Goal: Task Accomplishment & Management: Use online tool/utility

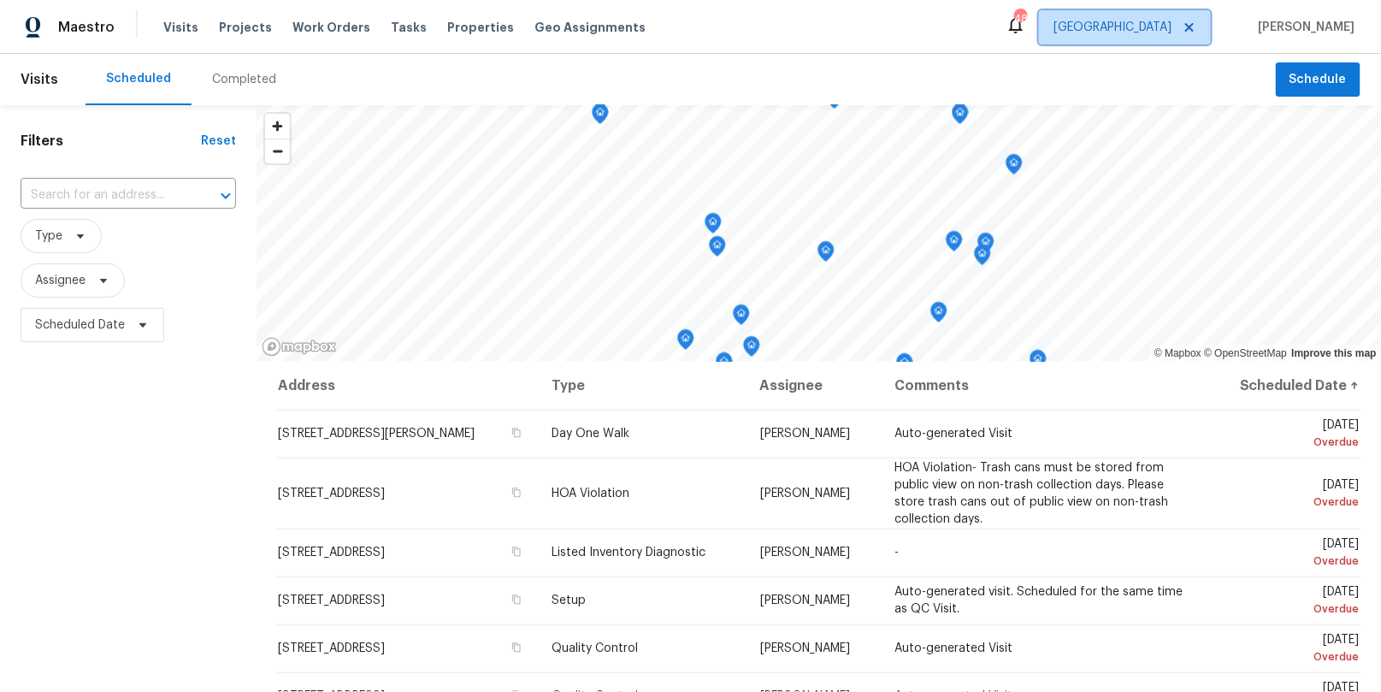
click at [1172, 32] on span "[GEOGRAPHIC_DATA]" at bounding box center [1113, 27] width 118 height 17
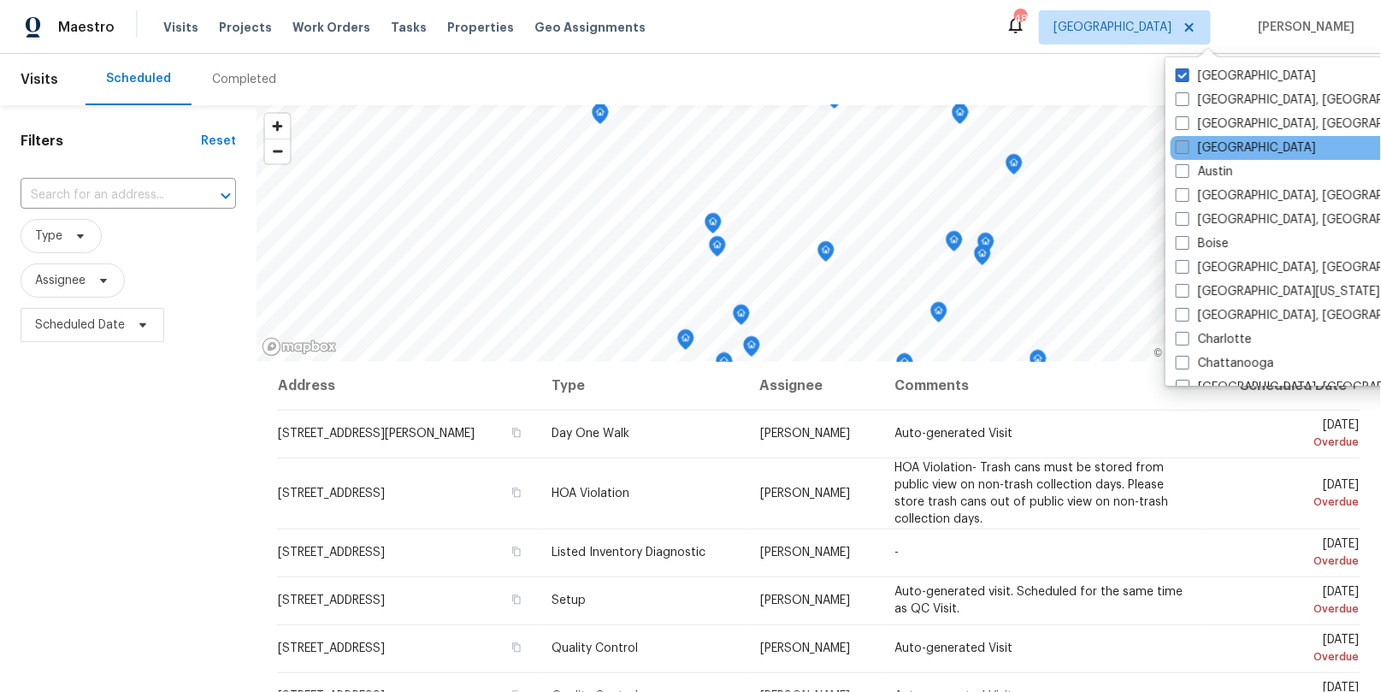
click at [1208, 153] on label "[GEOGRAPHIC_DATA]" at bounding box center [1246, 147] width 140 height 17
click at [1187, 151] on input "[GEOGRAPHIC_DATA]" at bounding box center [1181, 144] width 11 height 11
checkbox input "true"
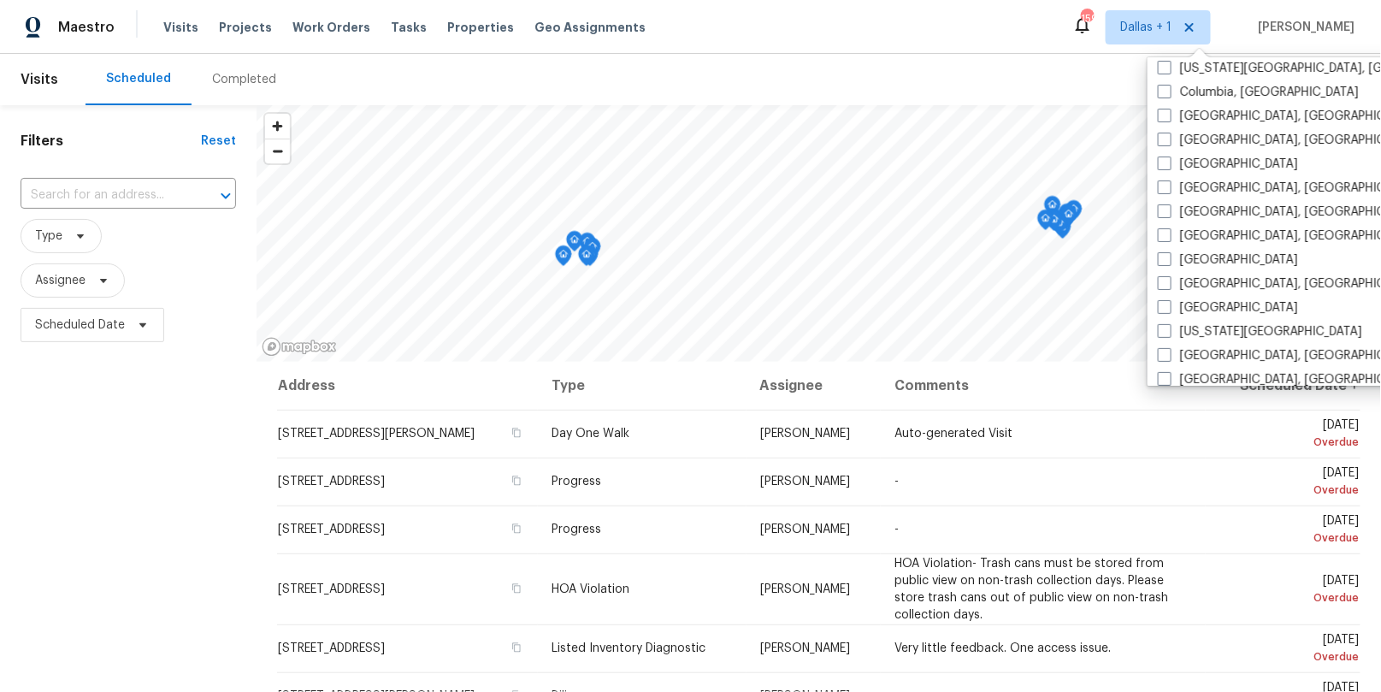
scroll to position [464, 0]
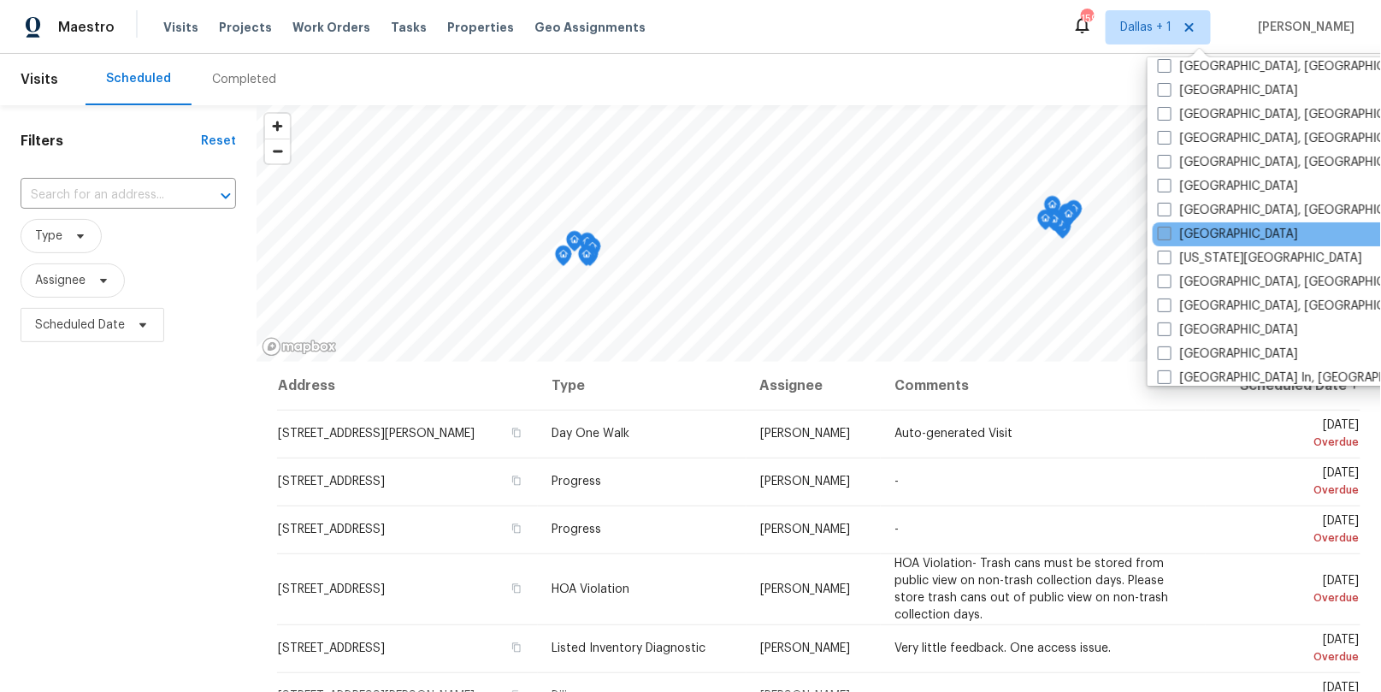
click at [1180, 228] on label "[GEOGRAPHIC_DATA]" at bounding box center [1228, 234] width 140 height 17
click at [1169, 228] on input "[GEOGRAPHIC_DATA]" at bounding box center [1163, 231] width 11 height 11
checkbox input "true"
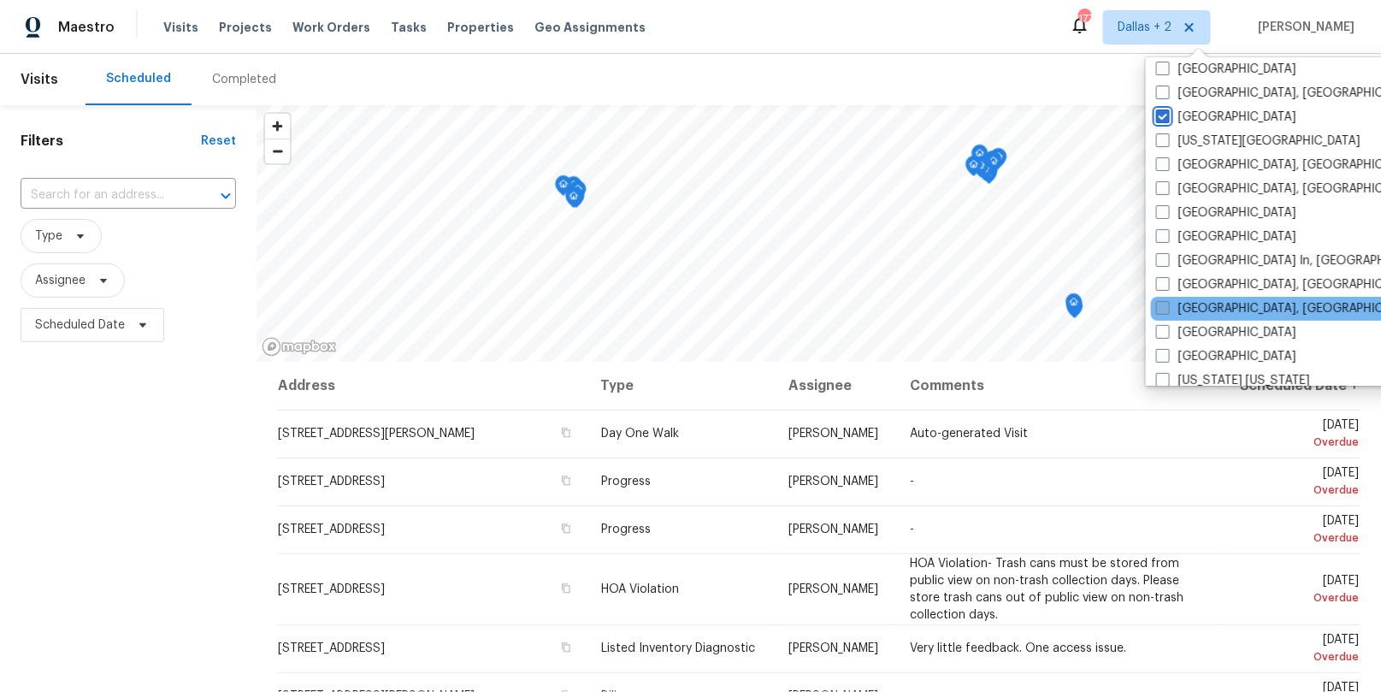
scroll to position [601, 0]
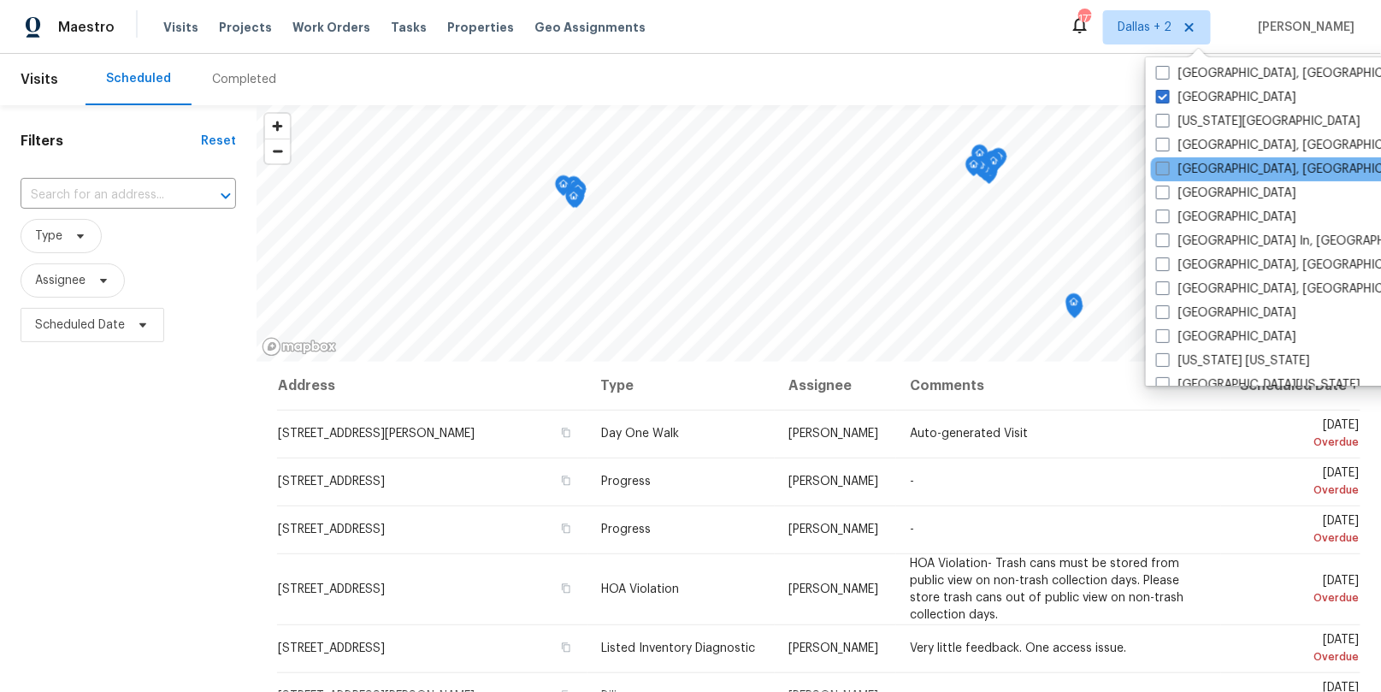
click at [1192, 170] on label "[GEOGRAPHIC_DATA], [GEOGRAPHIC_DATA]" at bounding box center [1288, 169] width 265 height 17
click at [1168, 170] on input "[GEOGRAPHIC_DATA], [GEOGRAPHIC_DATA]" at bounding box center [1161, 166] width 11 height 11
checkbox input "true"
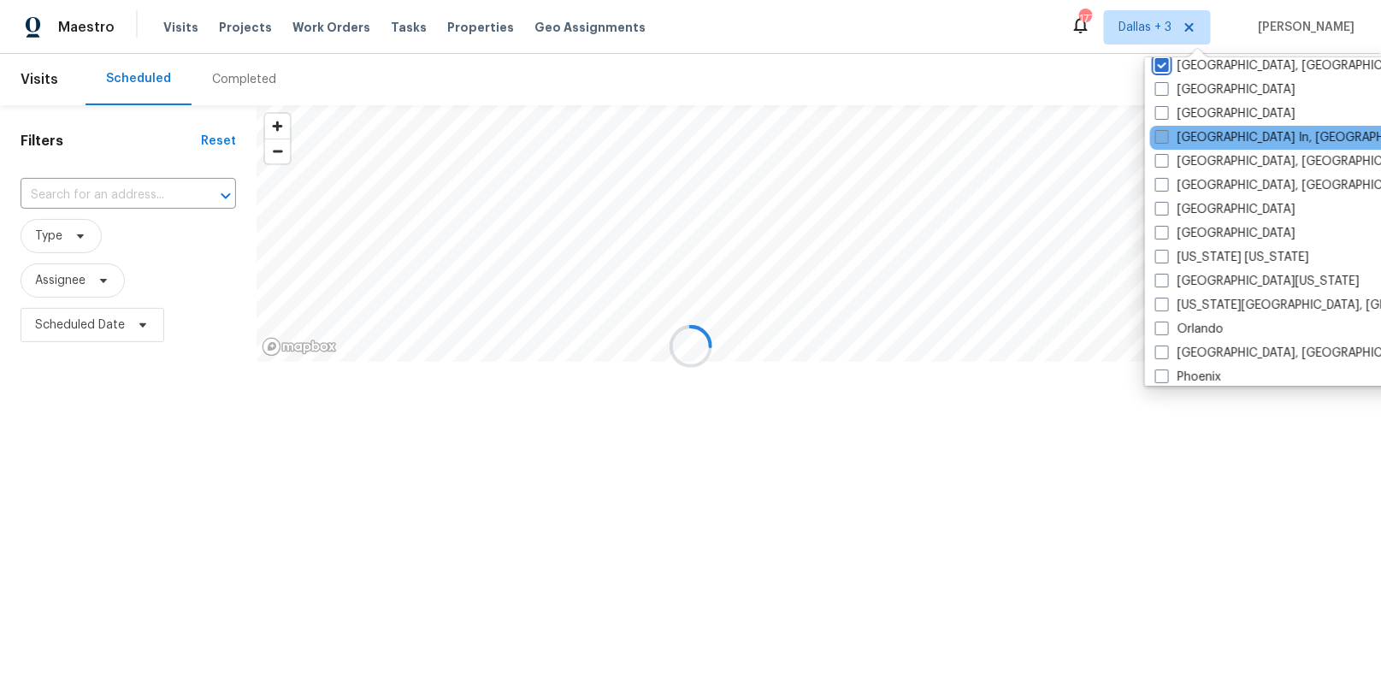
scroll to position [768, 0]
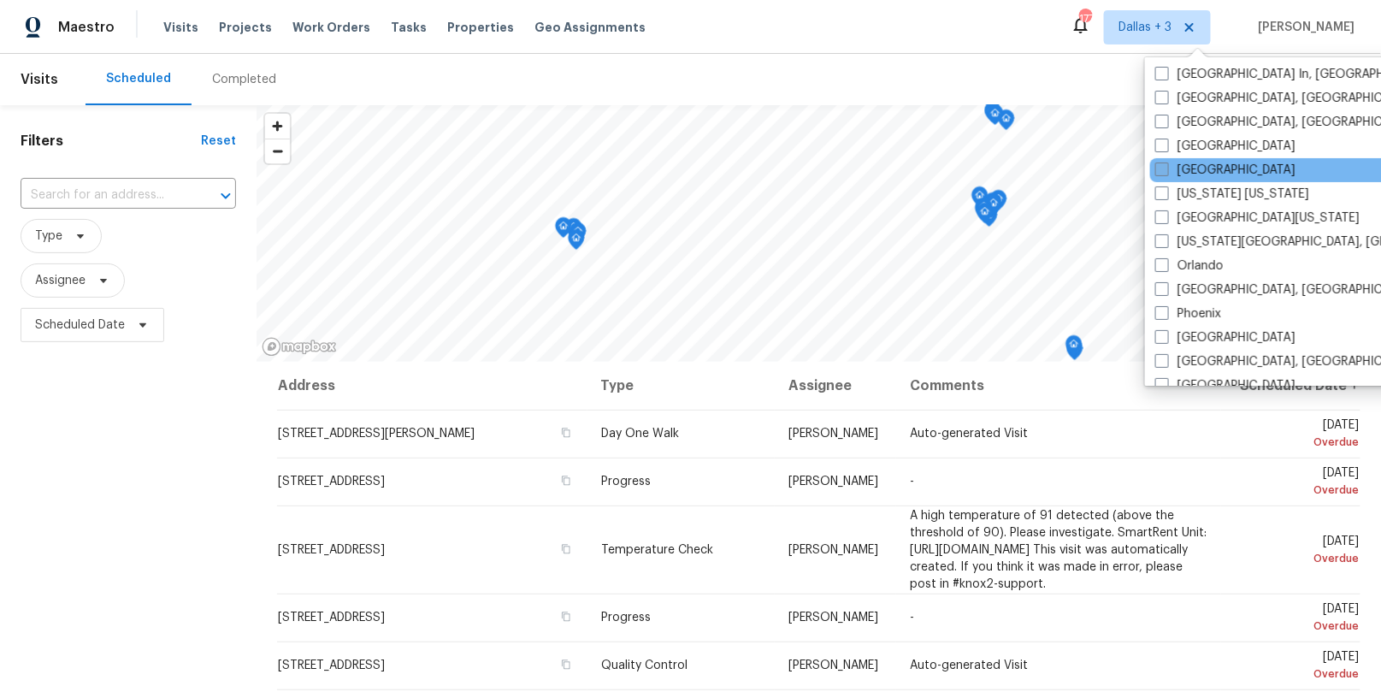
click at [1186, 167] on label "[GEOGRAPHIC_DATA]" at bounding box center [1226, 170] width 140 height 17
click at [1167, 167] on input "[GEOGRAPHIC_DATA]" at bounding box center [1161, 167] width 11 height 11
checkbox input "true"
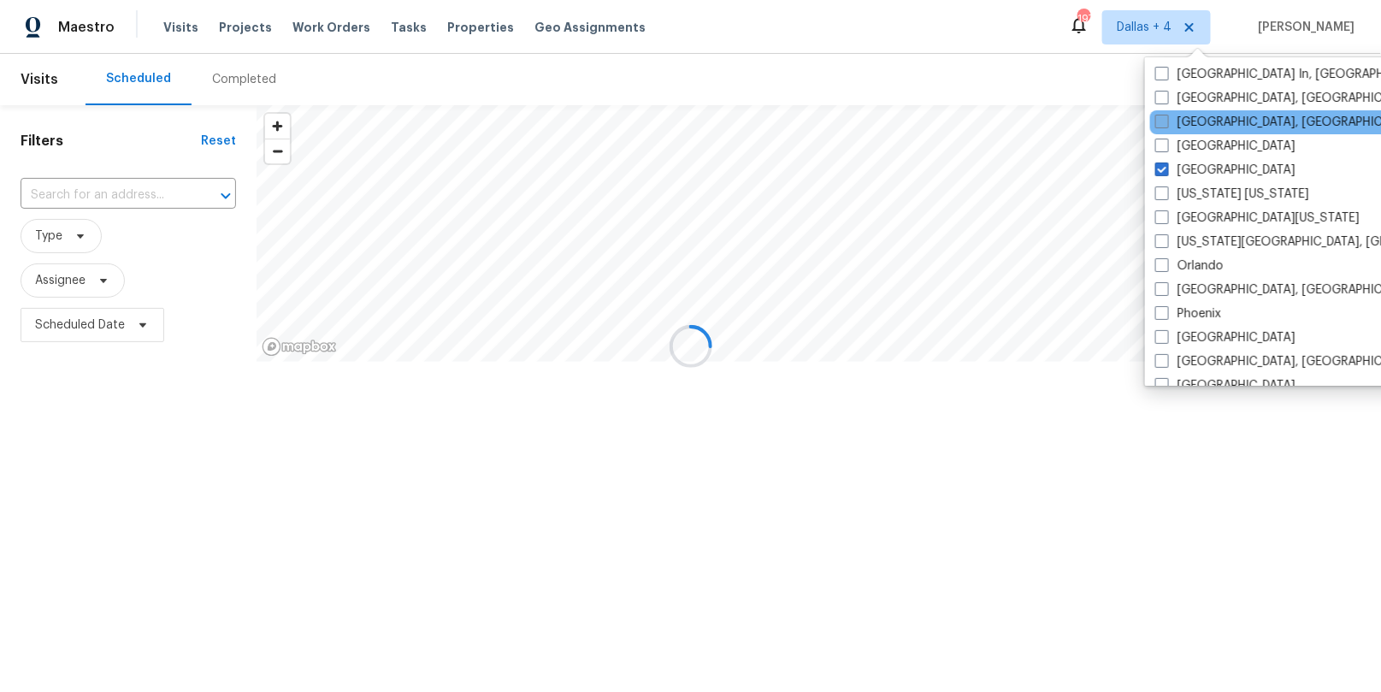
click at [1188, 121] on label "[GEOGRAPHIC_DATA], [GEOGRAPHIC_DATA]" at bounding box center [1288, 122] width 265 height 17
click at [1167, 121] on input "[GEOGRAPHIC_DATA], [GEOGRAPHIC_DATA]" at bounding box center [1161, 119] width 11 height 11
checkbox input "true"
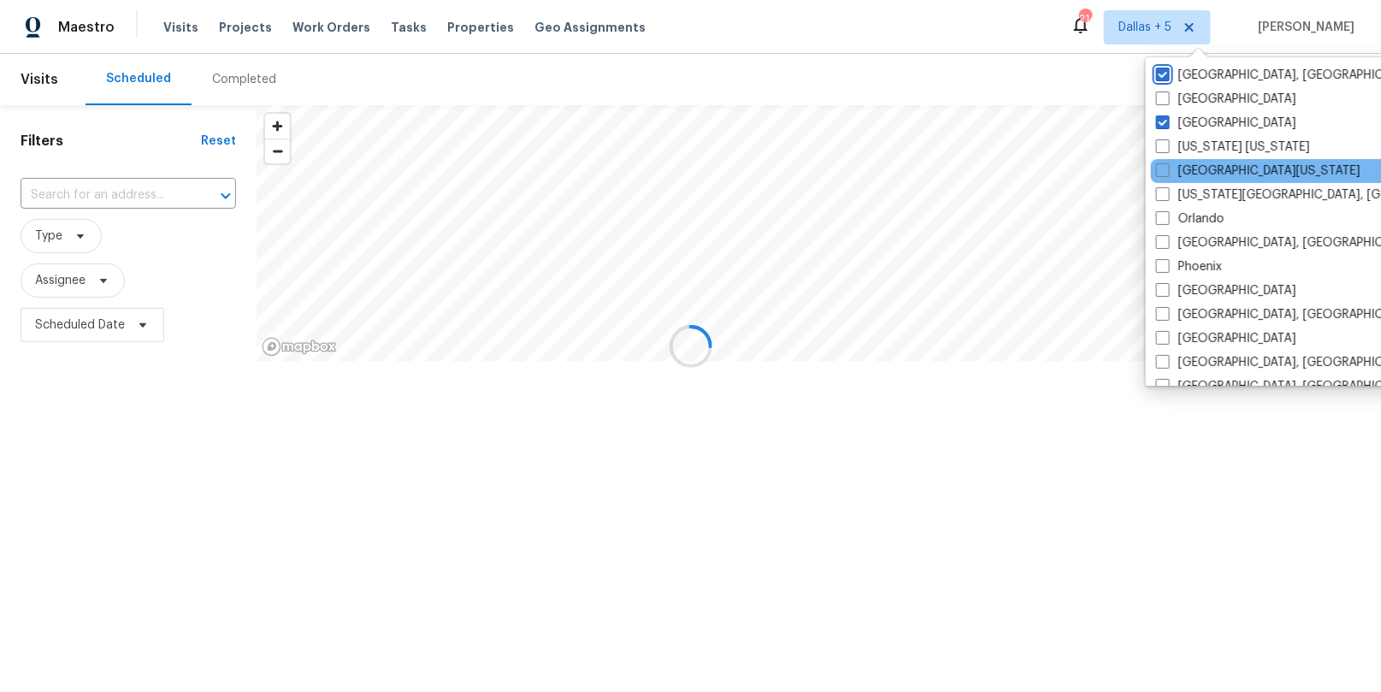
scroll to position [871, 0]
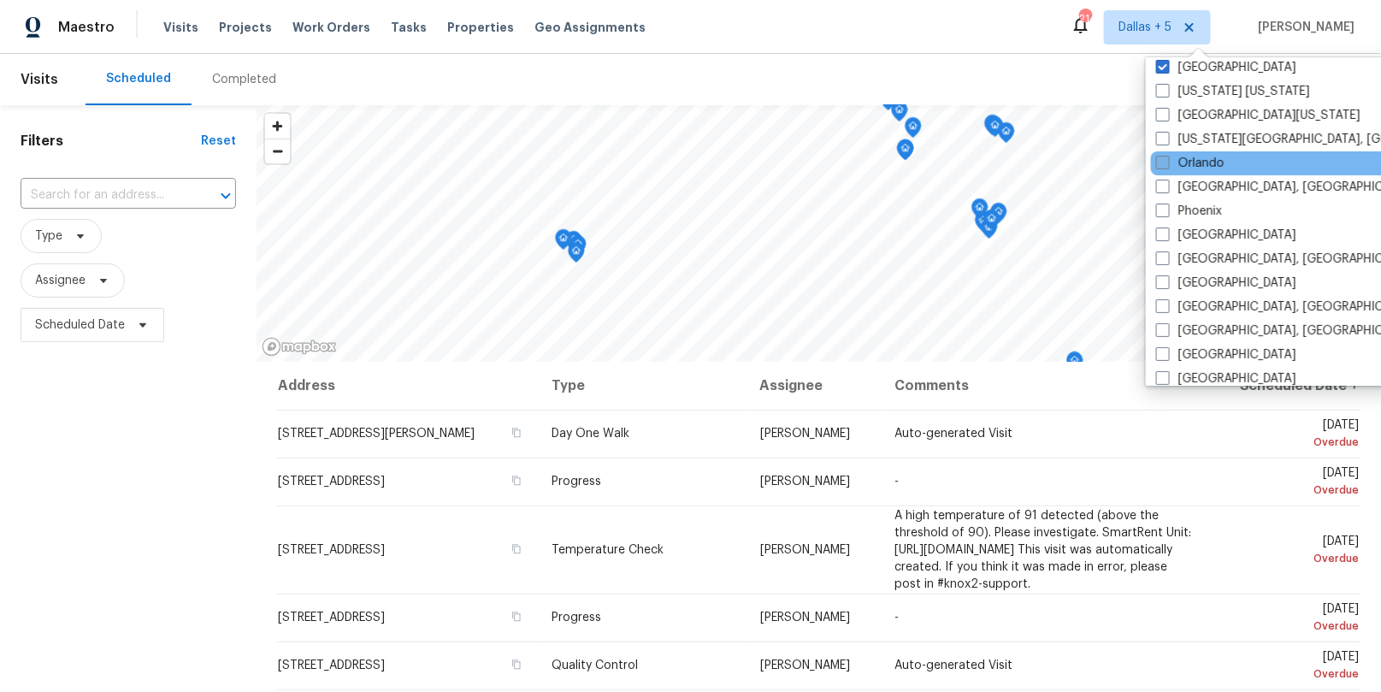
click at [1205, 159] on label "Orlando" at bounding box center [1190, 163] width 68 height 17
click at [1168, 159] on input "Orlando" at bounding box center [1161, 160] width 11 height 11
checkbox input "true"
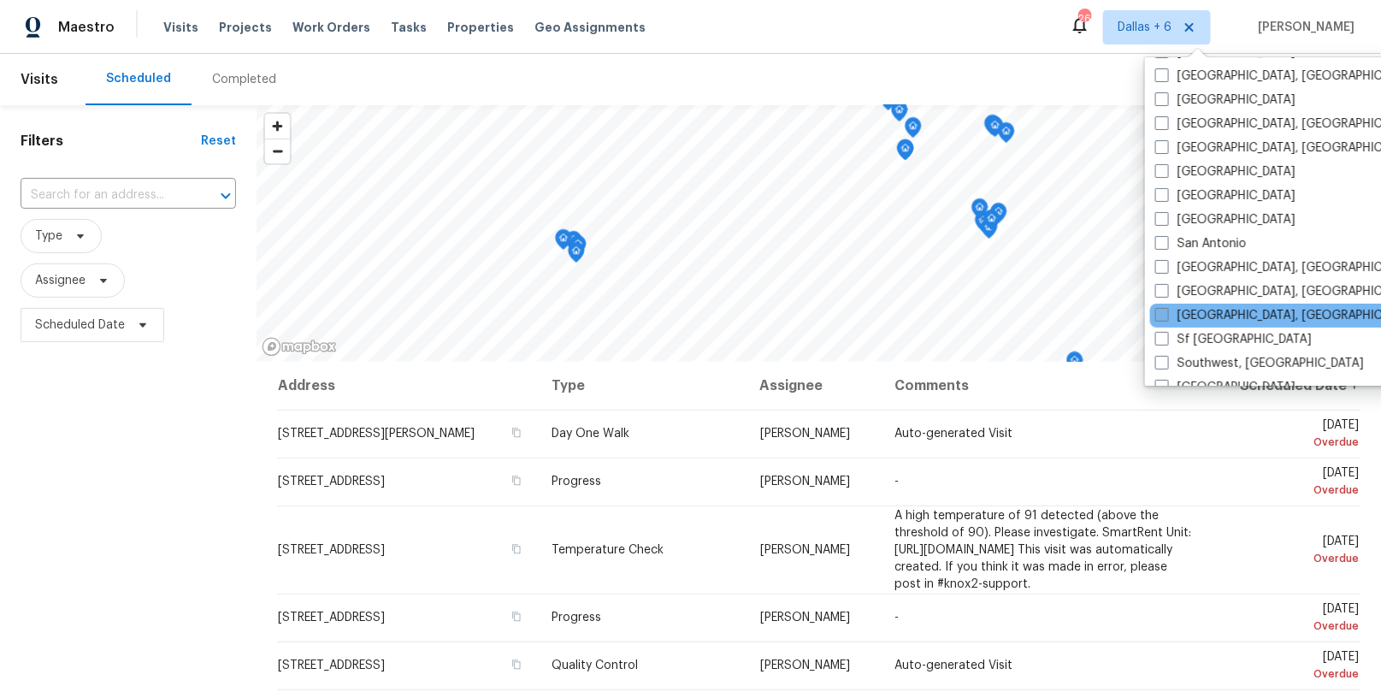
scroll to position [1145, 0]
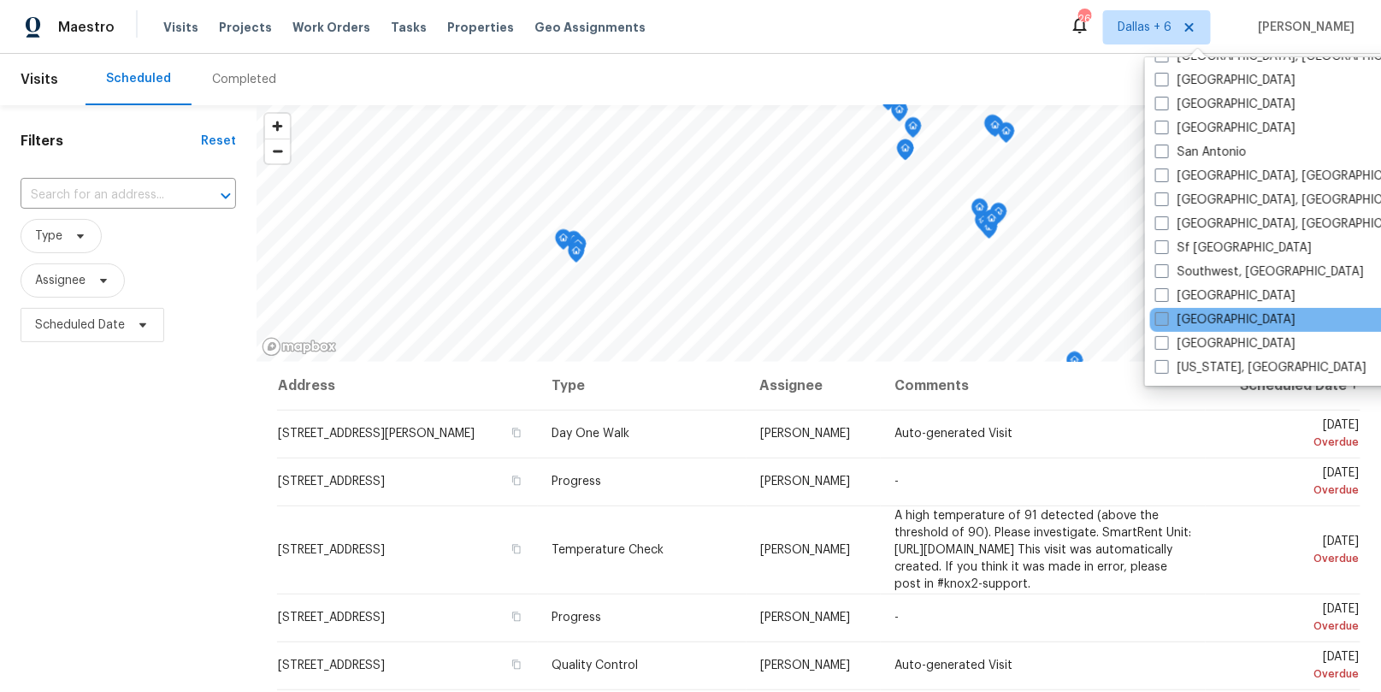
click at [1189, 319] on label "[GEOGRAPHIC_DATA]" at bounding box center [1226, 319] width 140 height 17
click at [1167, 319] on input "[GEOGRAPHIC_DATA]" at bounding box center [1161, 316] width 11 height 11
checkbox input "true"
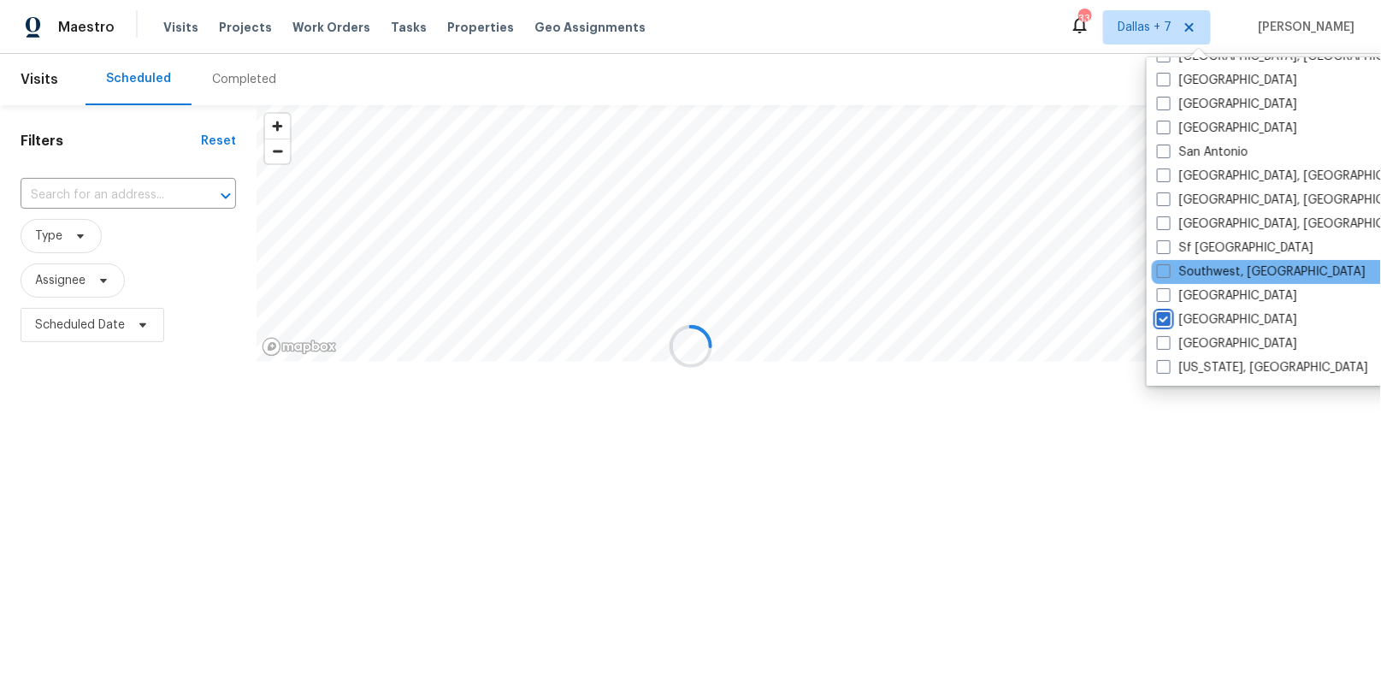
scroll to position [1133, 0]
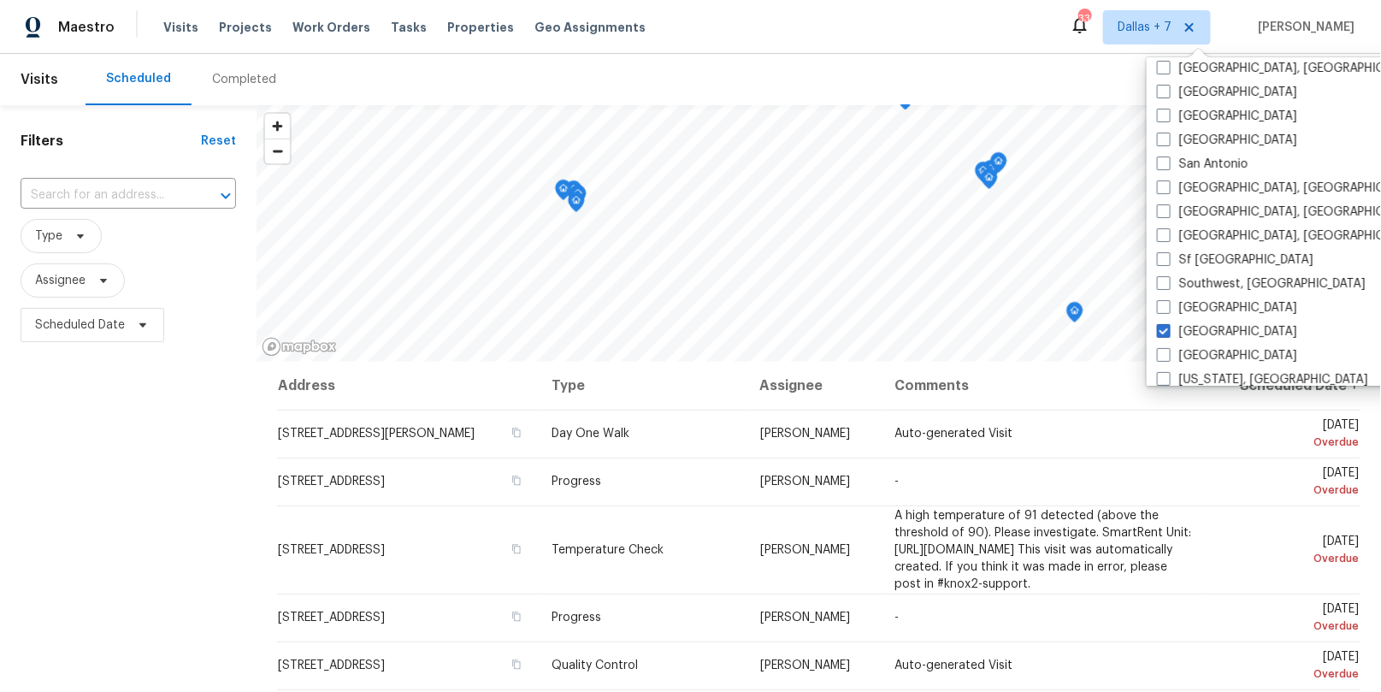
click at [1046, 38] on div "Maestro Visits Projects Work Orders Tasks Properties Geo Assignments 334 [GEOGR…" at bounding box center [690, 27] width 1381 height 54
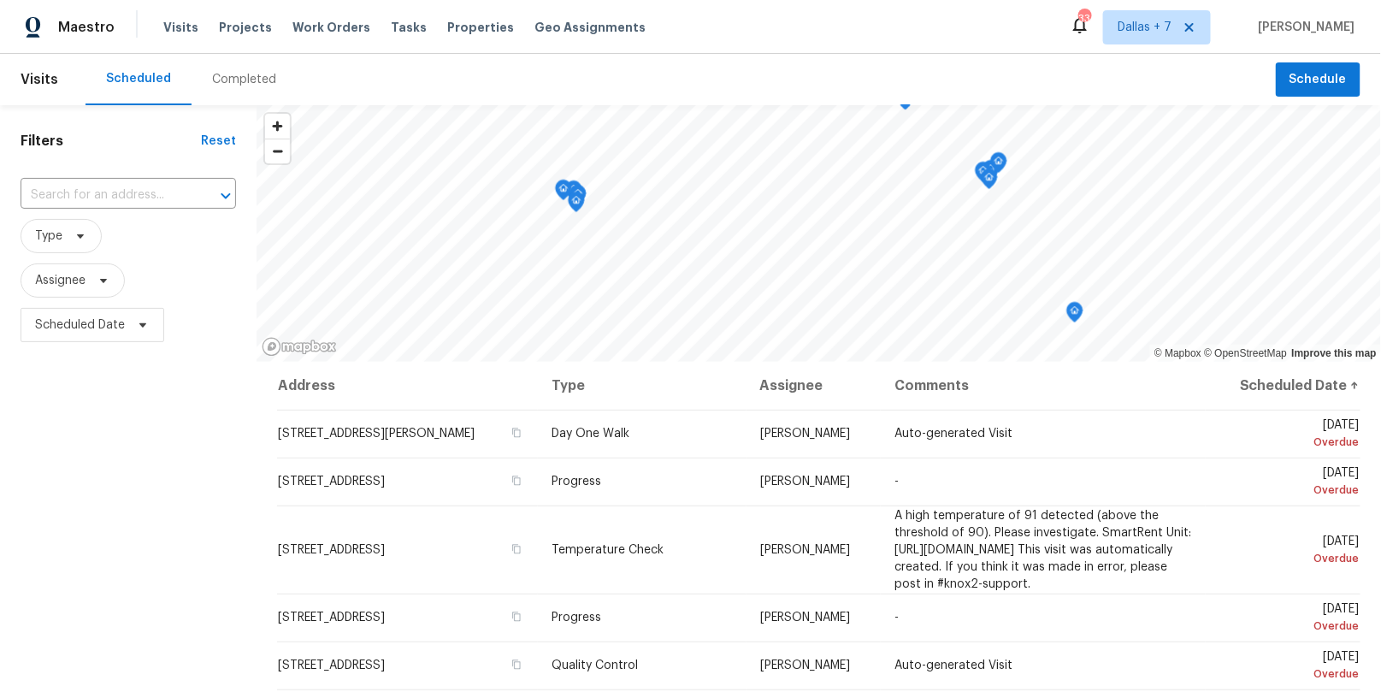
click at [212, 98] on div "Completed" at bounding box center [244, 79] width 105 height 51
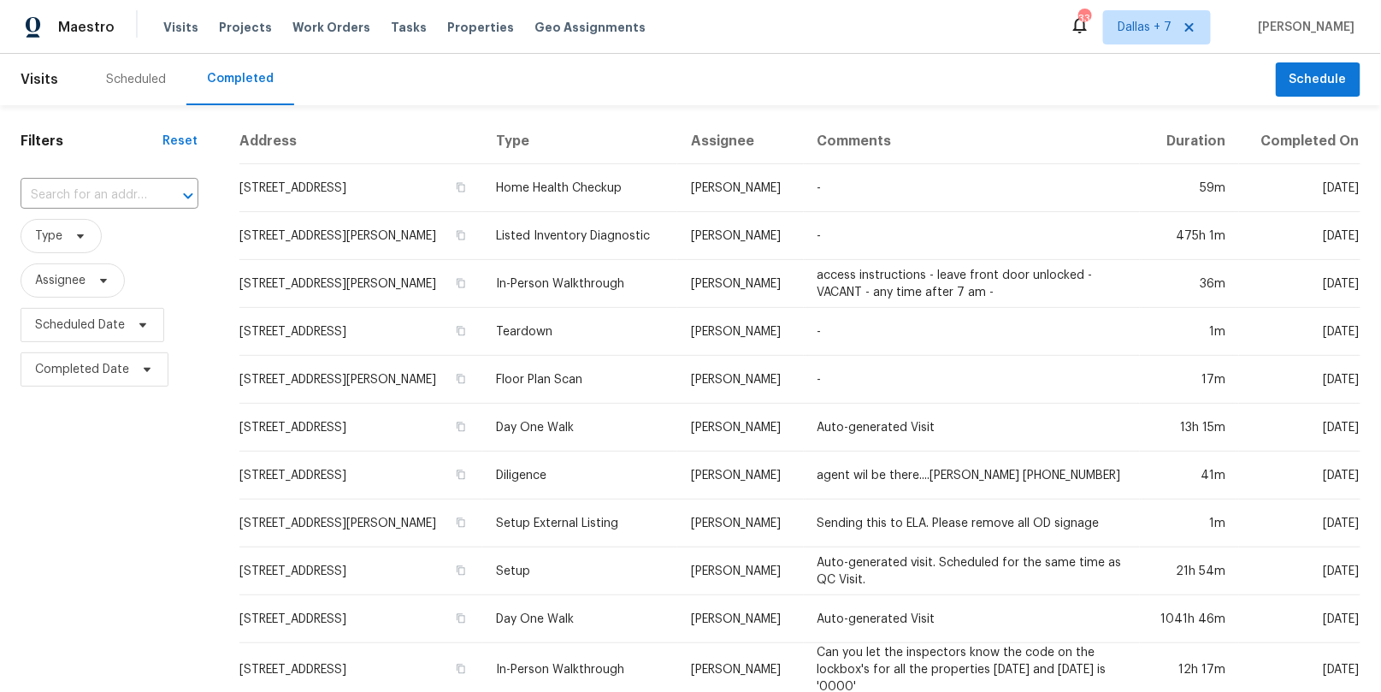
click at [69, 177] on div "​" at bounding box center [110, 195] width 178 height 37
click at [63, 186] on input "text" at bounding box center [86, 195] width 130 height 27
paste input "[STREET_ADDRESS][PERSON_NAME]"
type input "[STREET_ADDRESS][PERSON_NAME]"
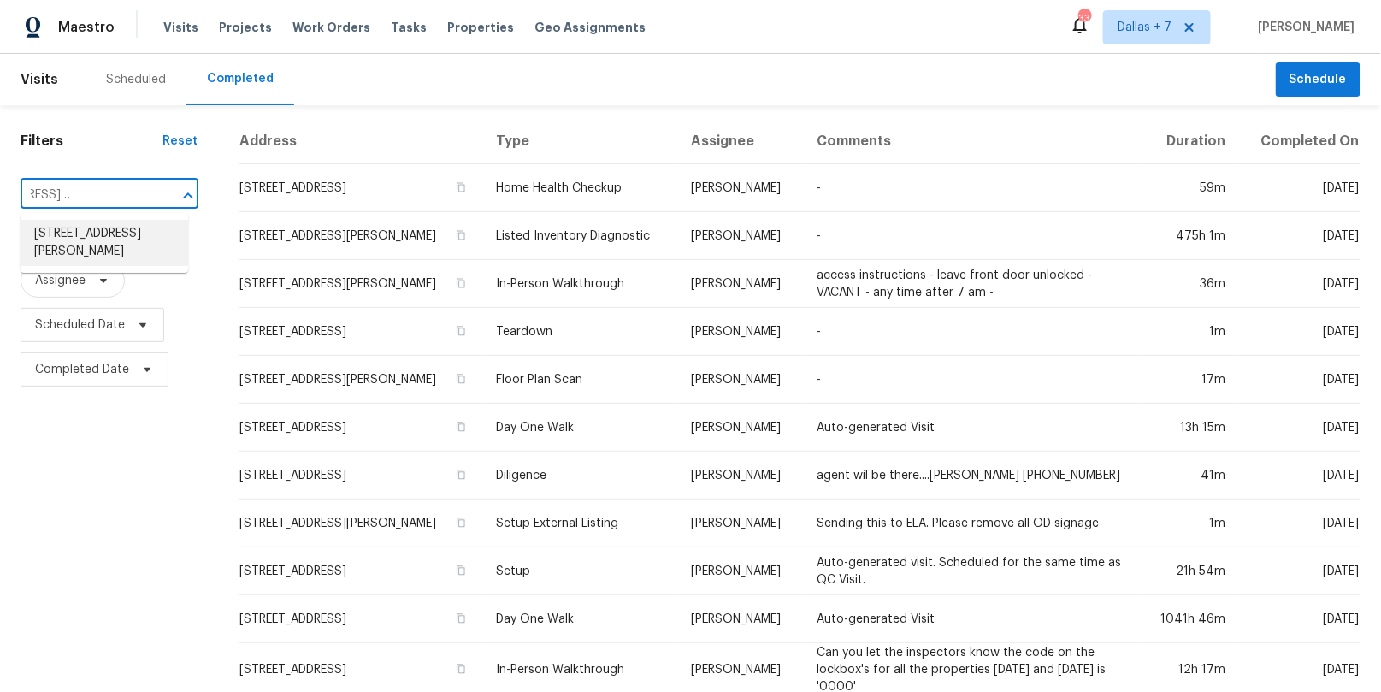
click at [81, 234] on li "[STREET_ADDRESS][PERSON_NAME]" at bounding box center [105, 243] width 168 height 46
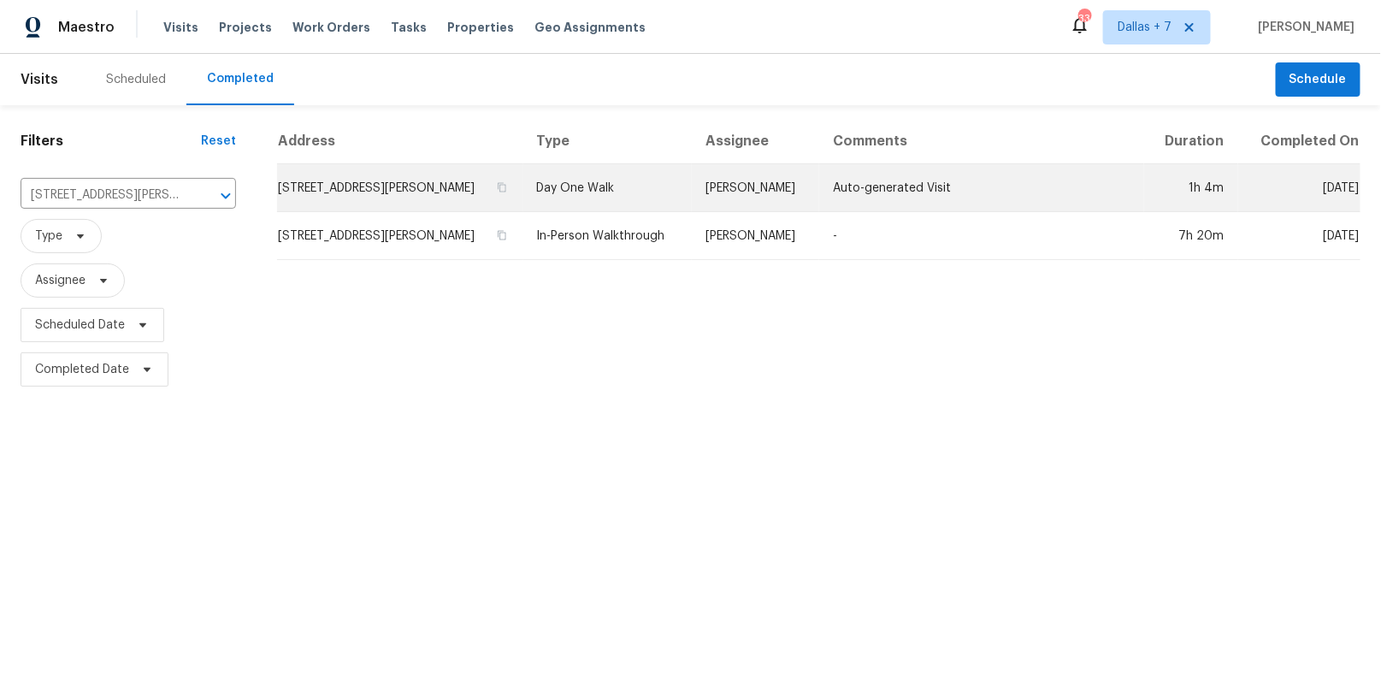
click at [598, 180] on td "Day One Walk" at bounding box center [607, 188] width 169 height 48
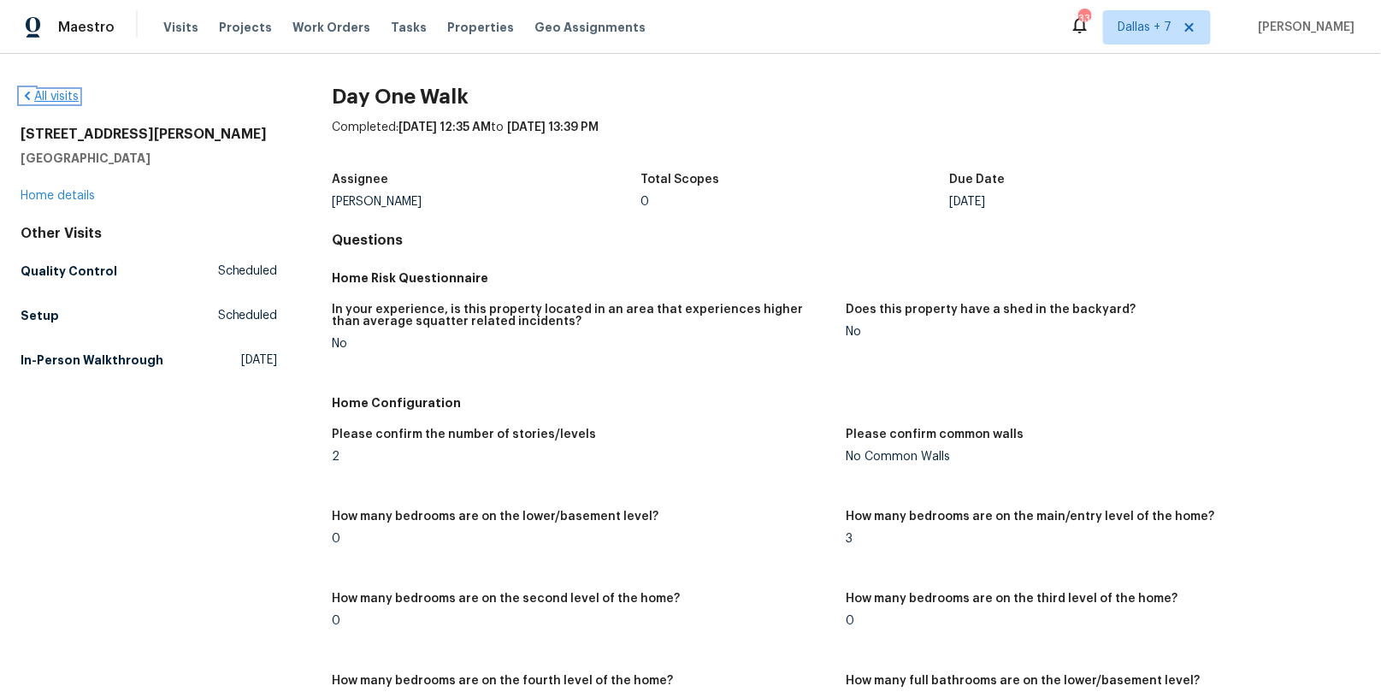
click at [28, 93] on icon at bounding box center [27, 96] width 5 height 9
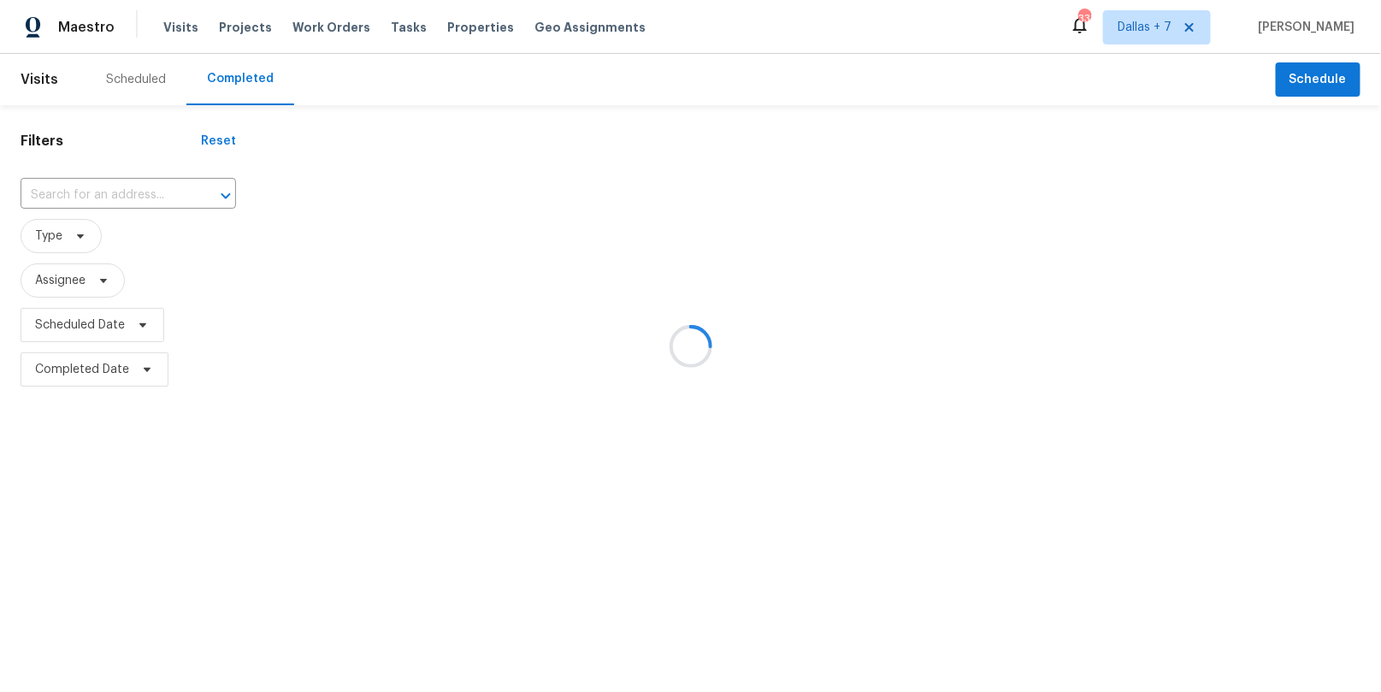
click at [82, 193] on div at bounding box center [690, 346] width 1381 height 692
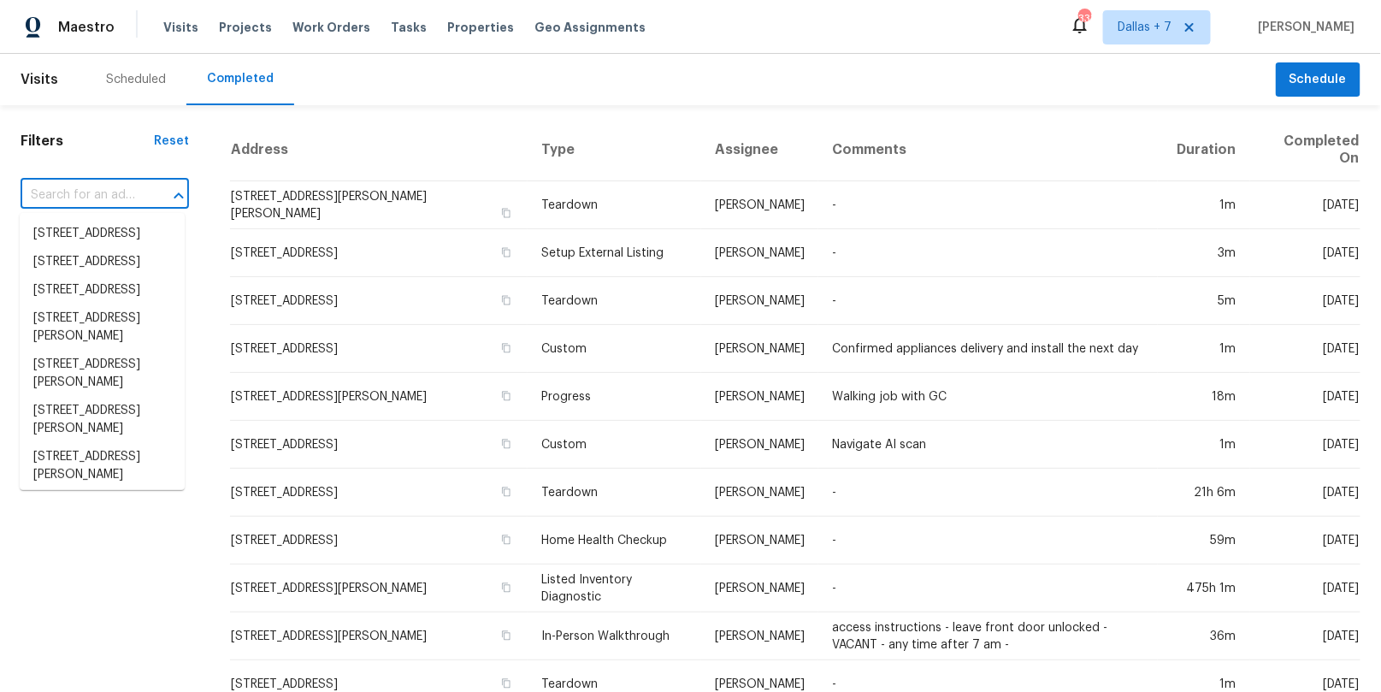
click at [86, 192] on input "text" at bounding box center [81, 195] width 121 height 27
click at [88, 192] on input "text" at bounding box center [81, 195] width 121 height 27
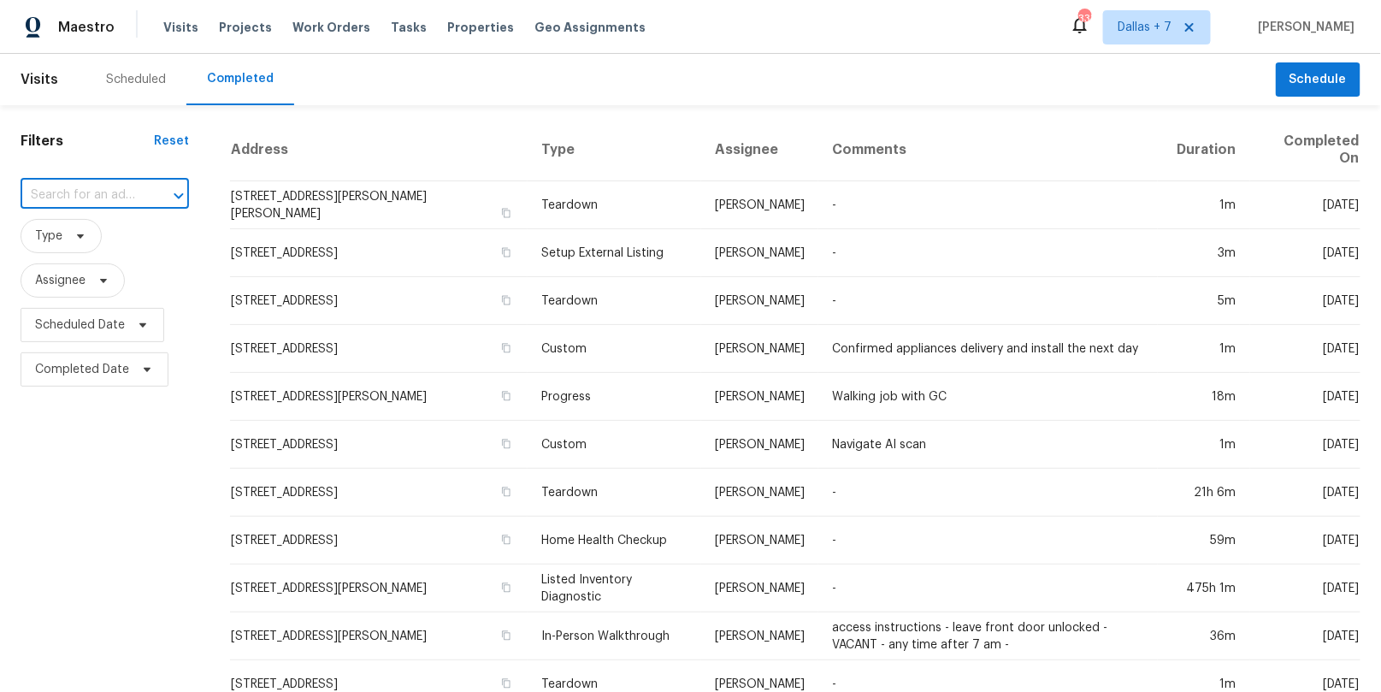
paste input "[STREET_ADDRESS]"
type input "[STREET_ADDRESS]"
click at [82, 237] on li "[STREET_ADDRESS]" at bounding box center [102, 234] width 165 height 28
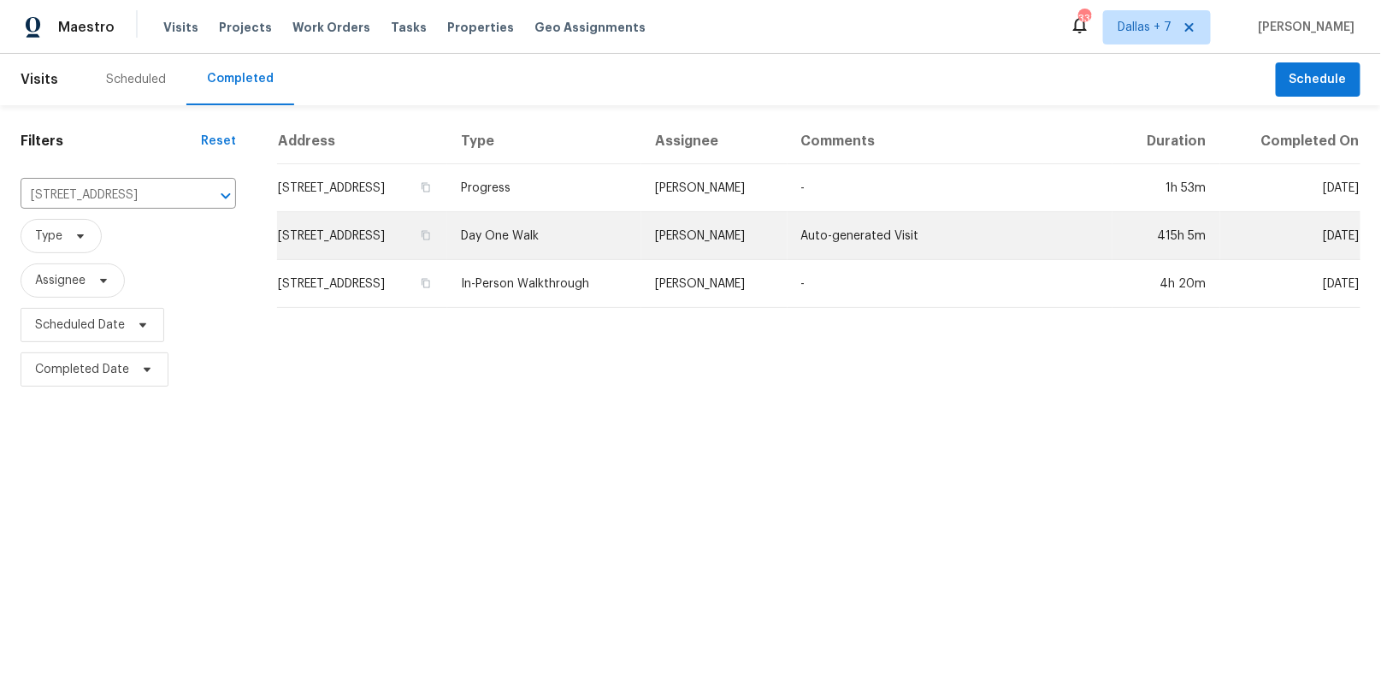
click at [582, 234] on td "Day One Walk" at bounding box center [544, 236] width 194 height 48
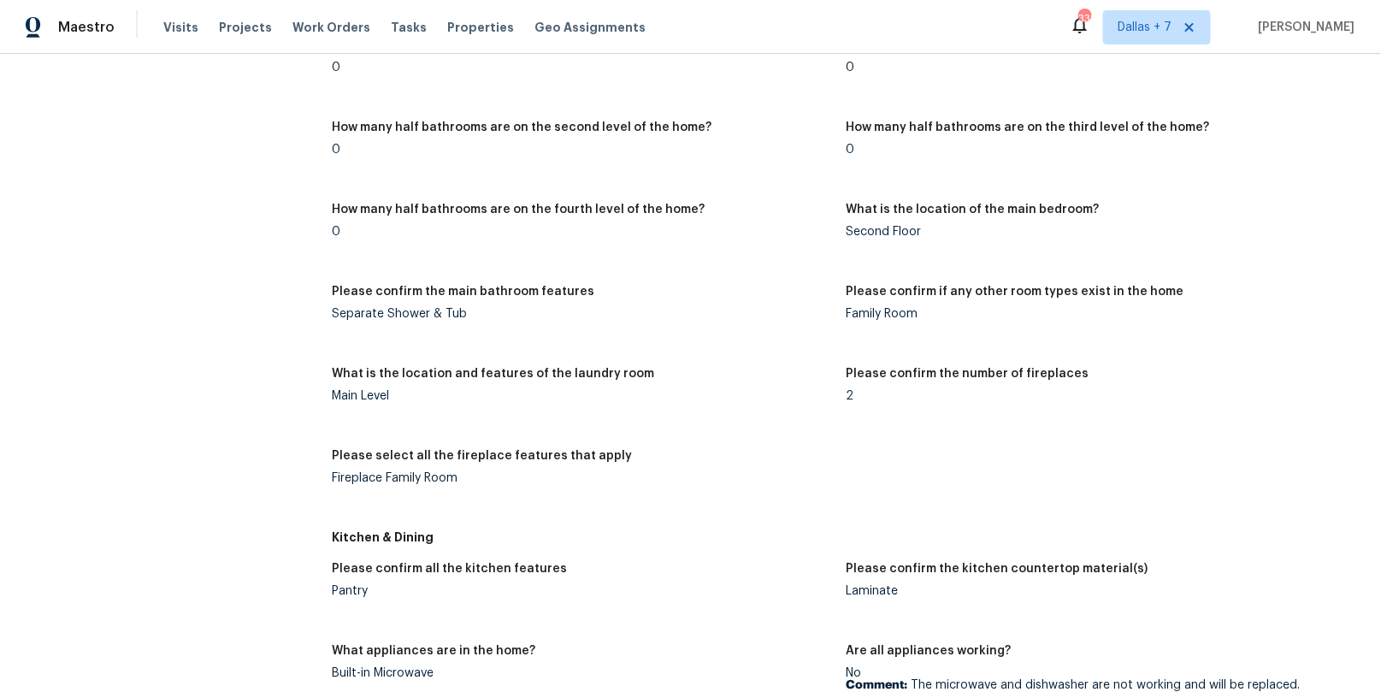
scroll to position [1513, 0]
